Goal: Task Accomplishment & Management: Manage account settings

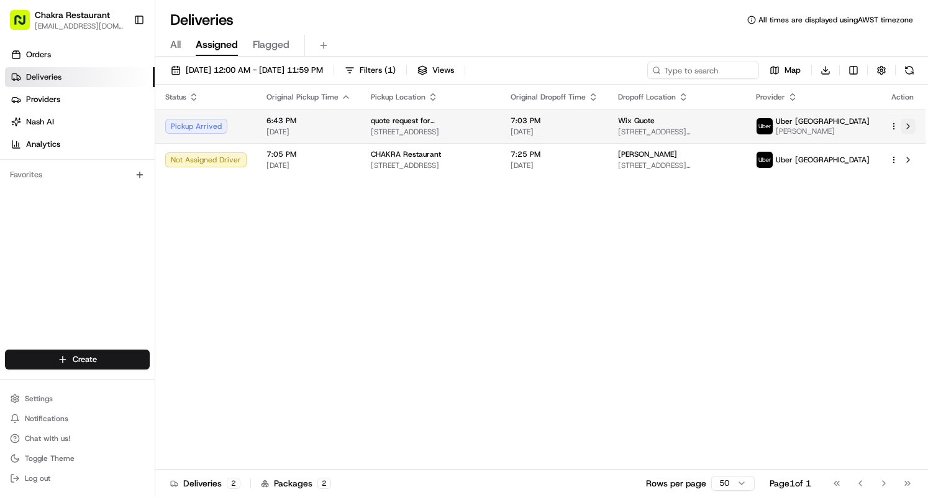
click at [911, 131] on button at bounding box center [908, 126] width 15 height 15
click at [909, 131] on button at bounding box center [908, 126] width 15 height 15
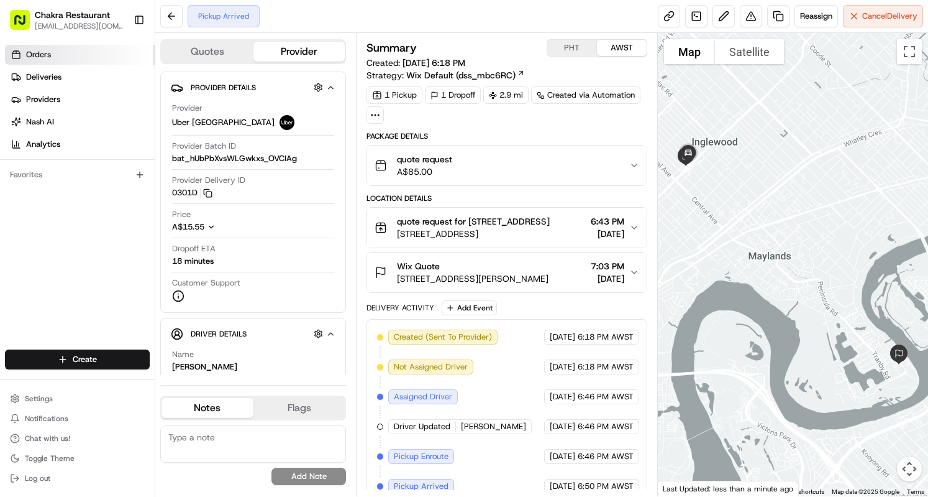
click at [51, 53] on link "Orders" at bounding box center [80, 55] width 150 height 20
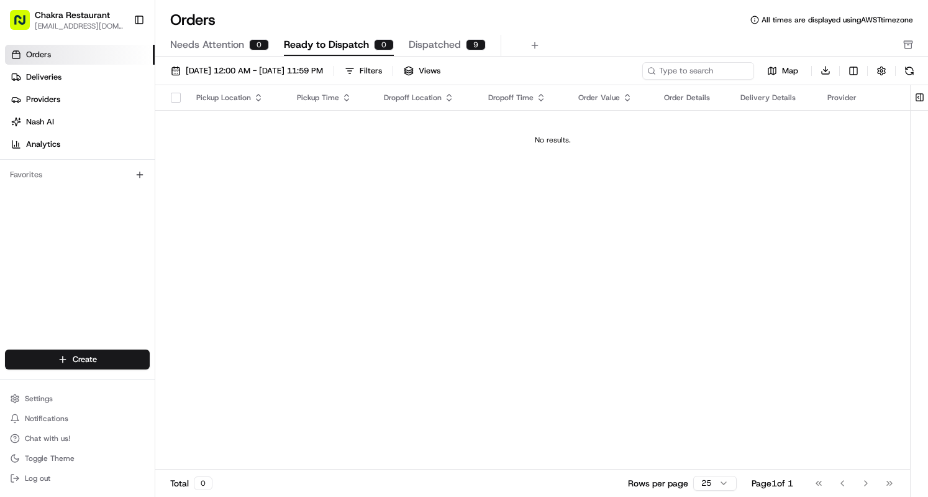
click at [448, 43] on span "Dispatched" at bounding box center [435, 44] width 52 height 15
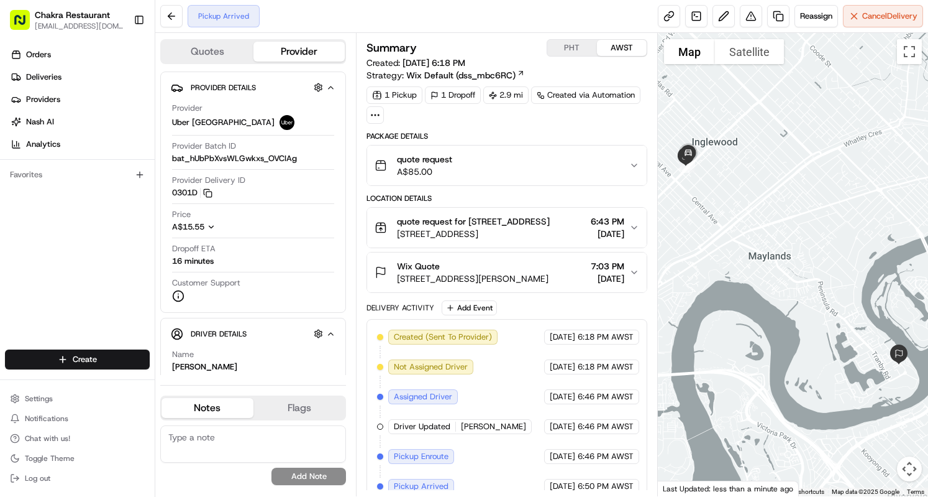
click at [634, 277] on icon "button" at bounding box center [635, 272] width 10 height 10
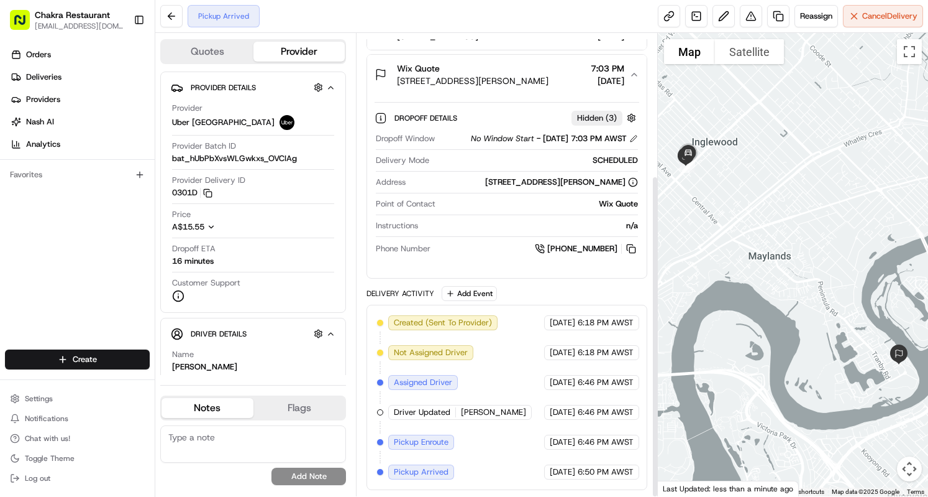
scroll to position [204, 0]
click at [634, 285] on div "Package Details quote request A$85.00 Location Details quote request for 839D B…" at bounding box center [507, 212] width 280 height 556
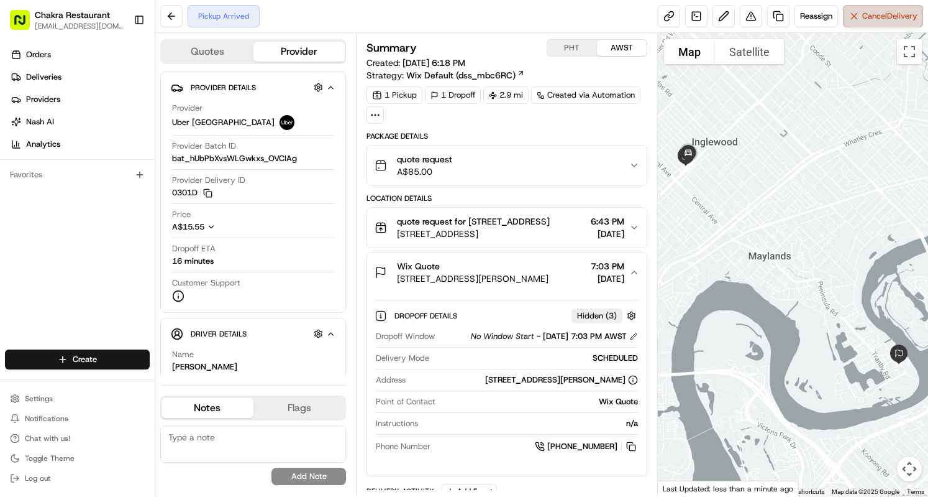
click at [879, 12] on span "Cancel Delivery" at bounding box center [890, 16] width 55 height 11
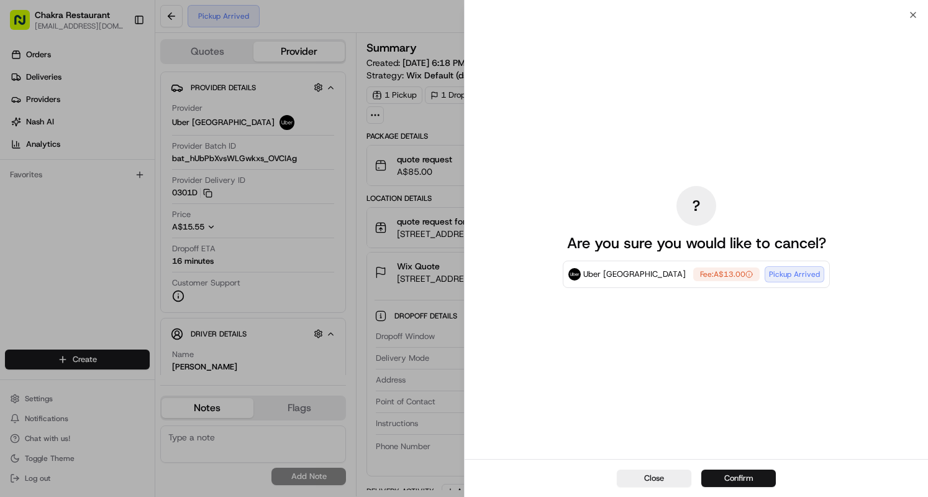
click at [749, 480] on button "Confirm" at bounding box center [739, 477] width 75 height 17
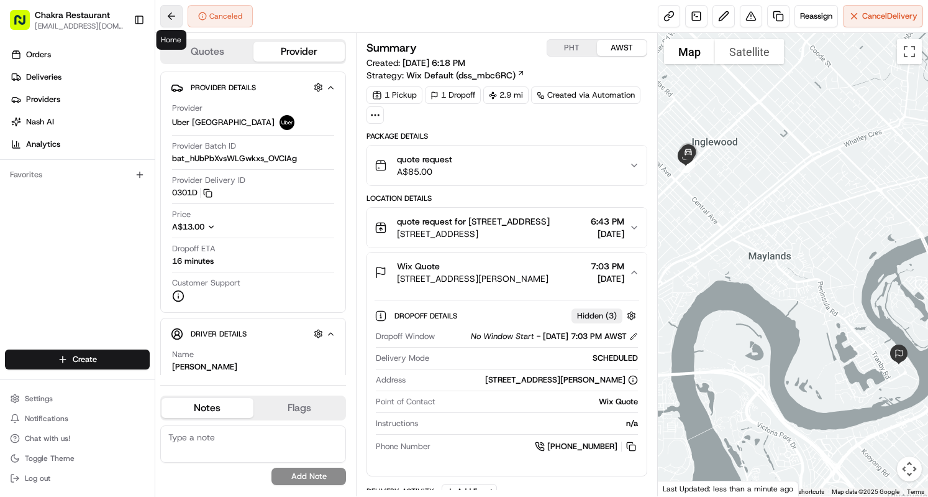
click at [169, 21] on button at bounding box center [171, 16] width 22 height 22
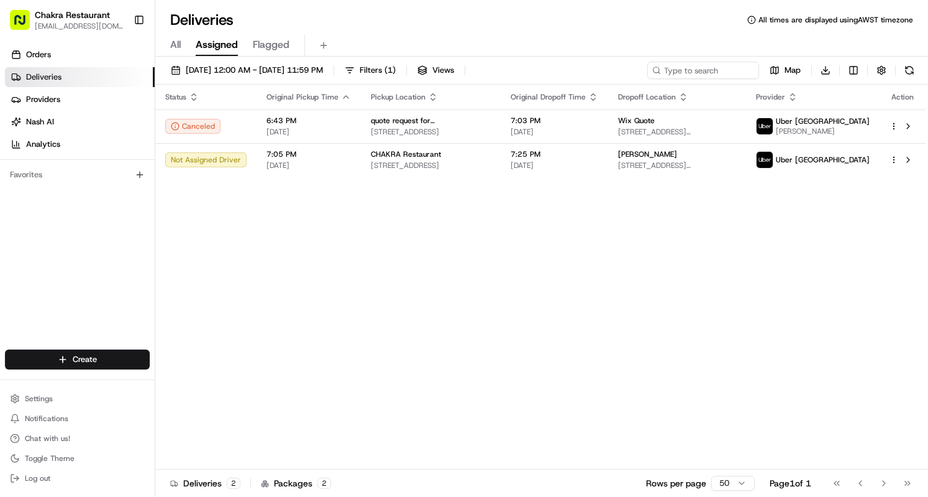
click at [55, 79] on span "Deliveries" at bounding box center [43, 76] width 35 height 11
